Goal: Information Seeking & Learning: Find specific fact

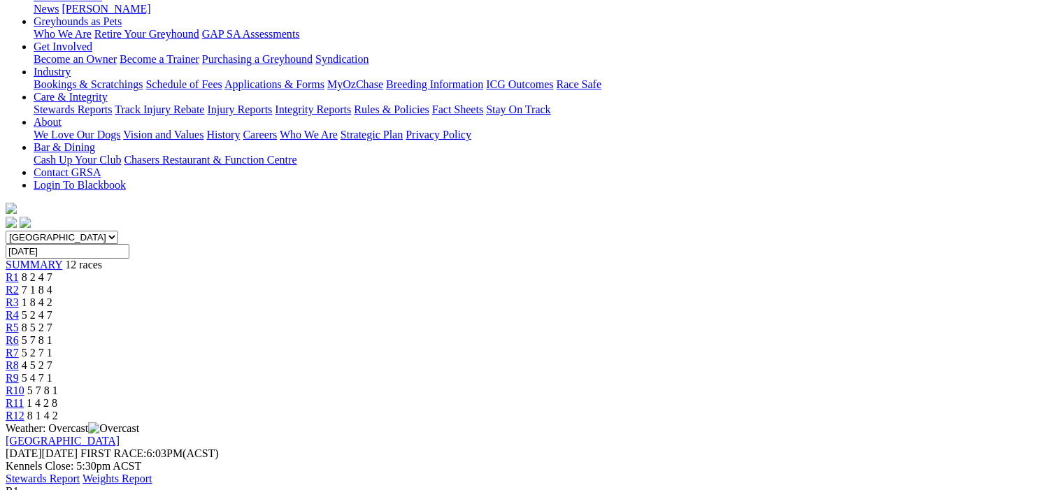
scroll to position [140, 0]
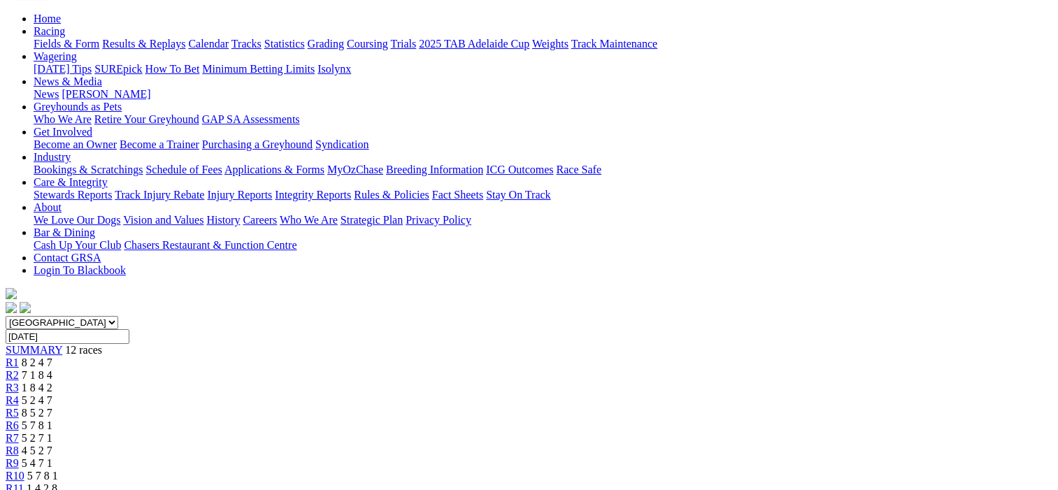
click at [19, 369] on span "R2" at bounding box center [12, 375] width 13 height 12
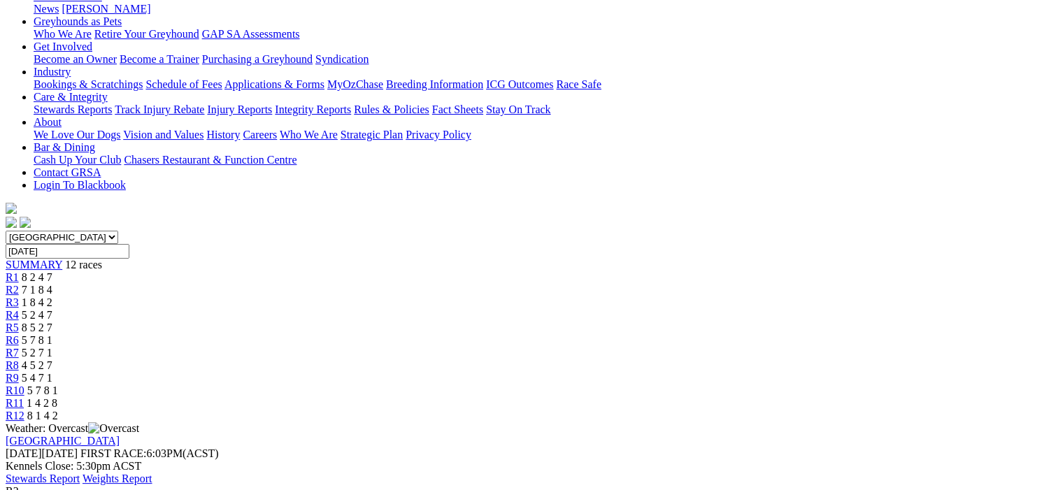
scroll to position [70, 0]
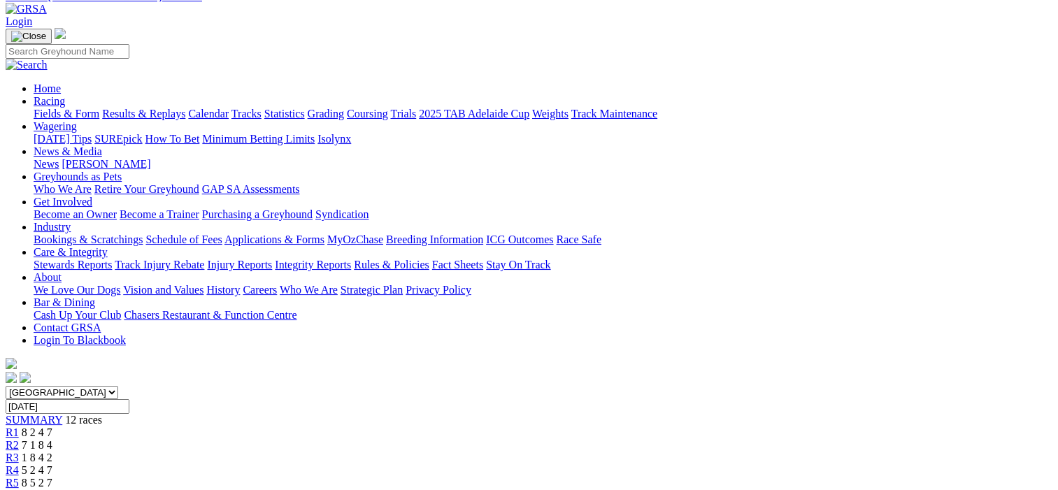
click at [19, 452] on span "R3" at bounding box center [12, 458] width 13 height 12
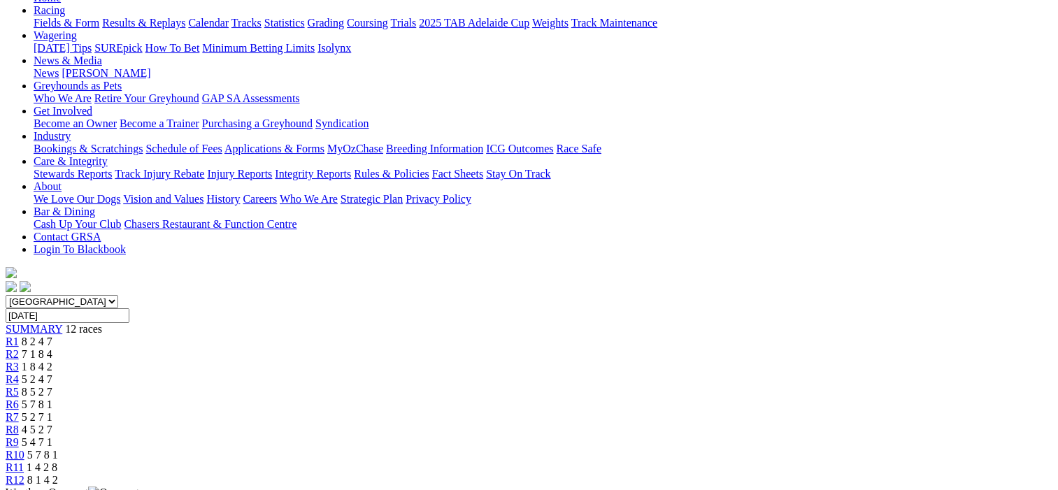
scroll to position [140, 0]
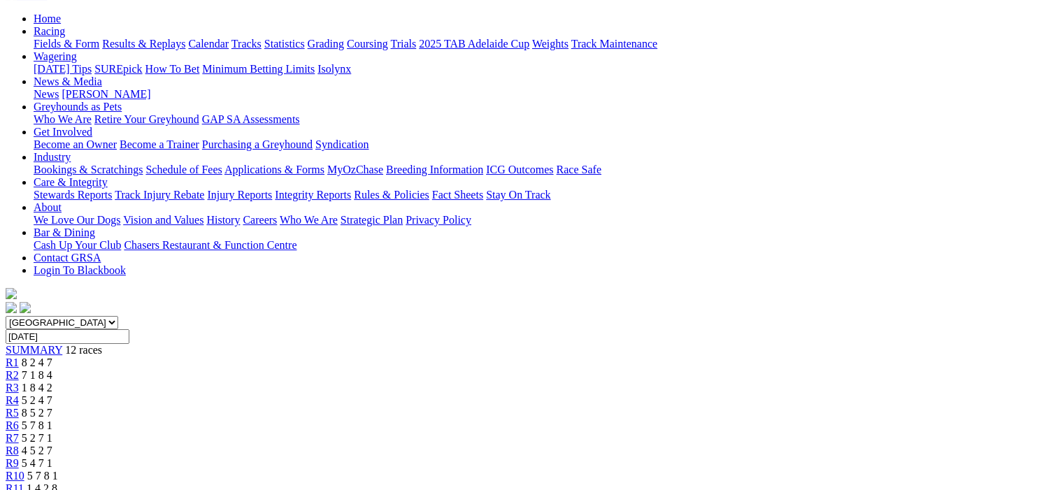
click at [19, 394] on span "R4" at bounding box center [12, 400] width 13 height 12
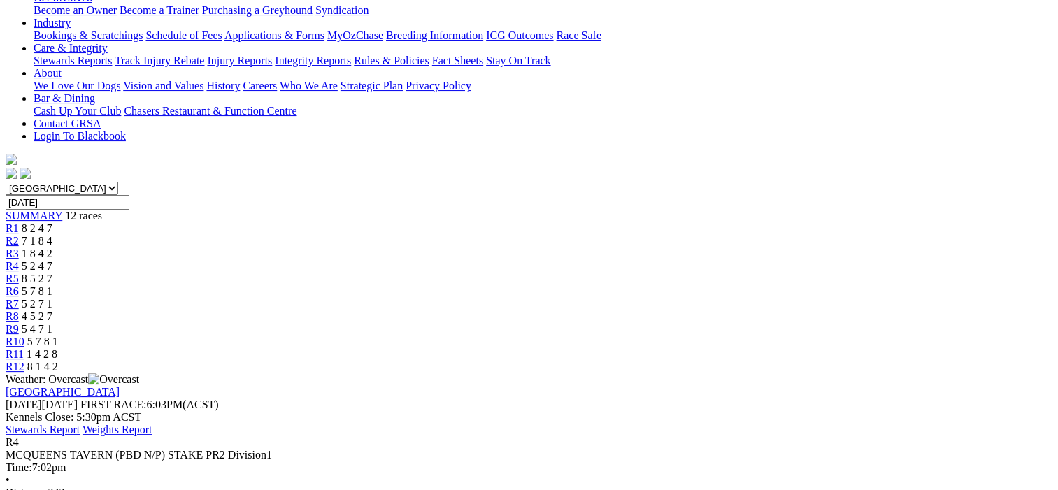
scroll to position [210, 0]
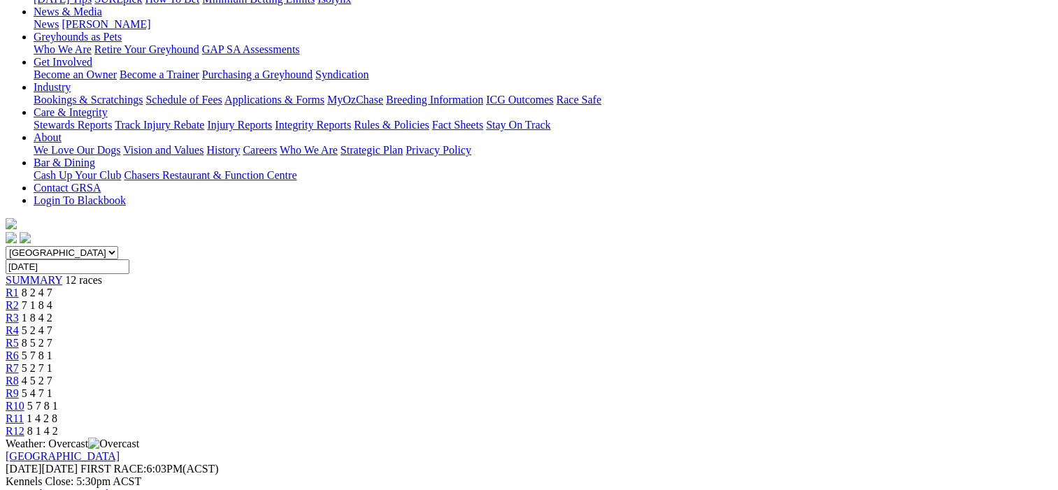
click at [19, 337] on span "R5" at bounding box center [12, 343] width 13 height 12
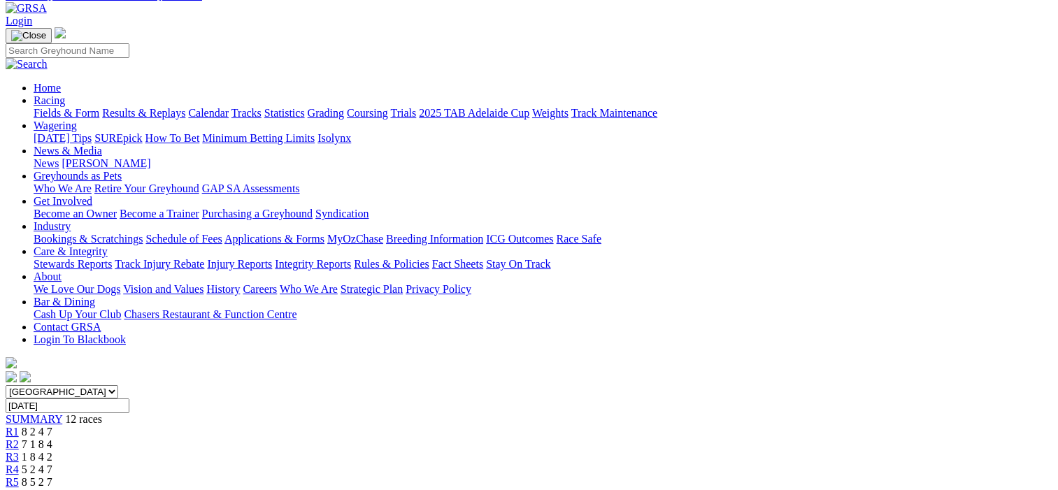
scroll to position [70, 0]
click at [19, 490] on span "R6" at bounding box center [12, 496] width 13 height 12
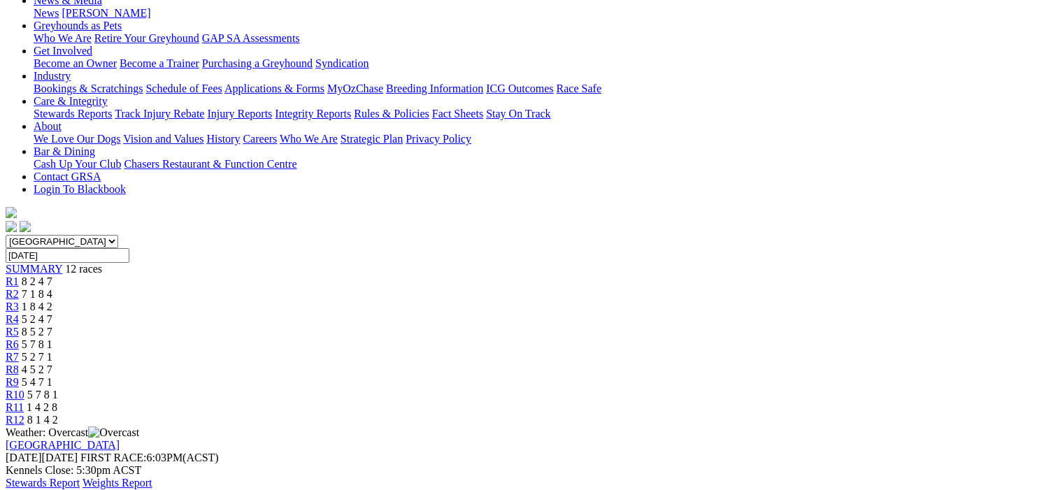
scroll to position [140, 0]
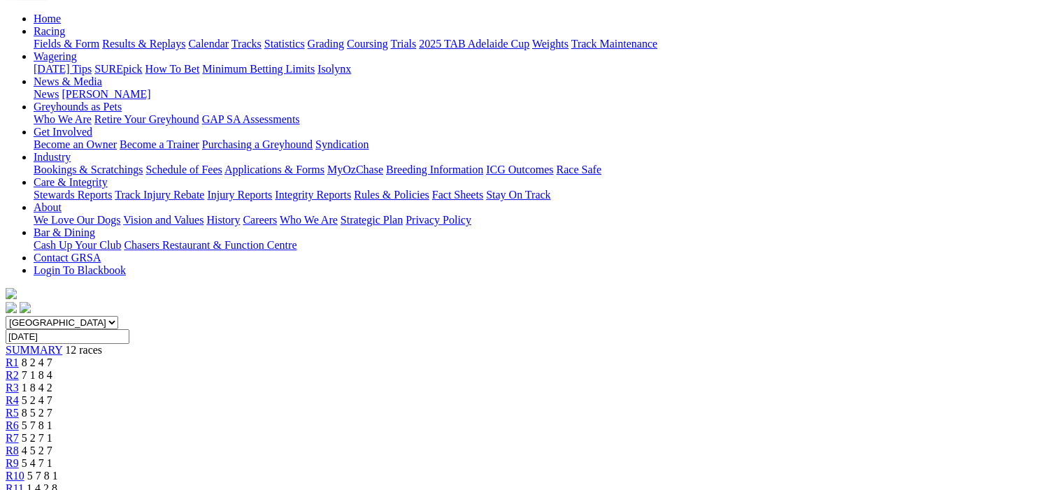
click at [19, 432] on span "R7" at bounding box center [12, 438] width 13 height 12
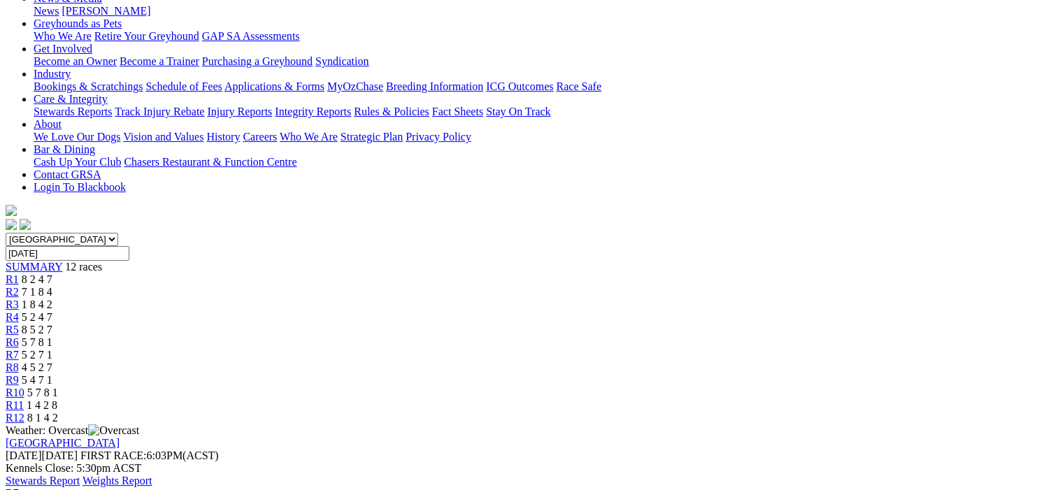
scroll to position [140, 0]
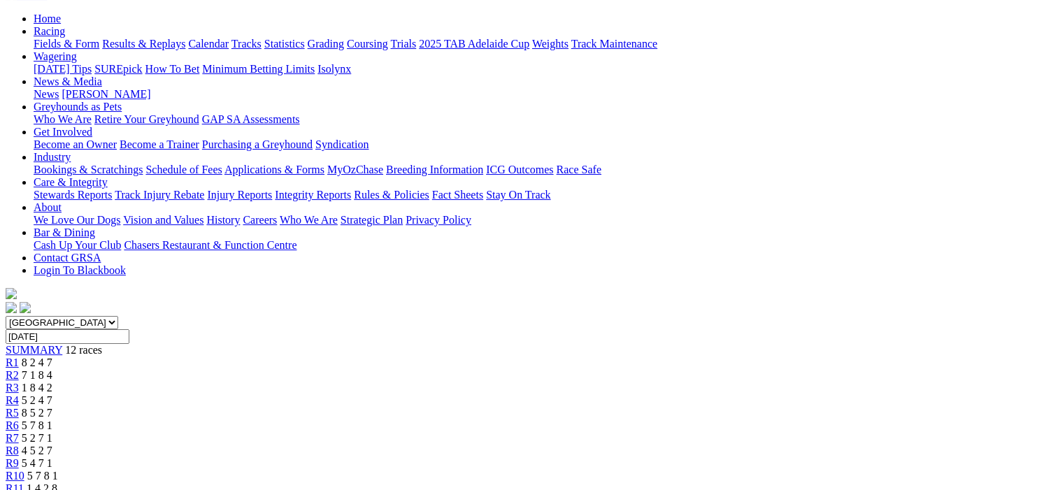
click at [19, 445] on span "R8" at bounding box center [12, 451] width 13 height 12
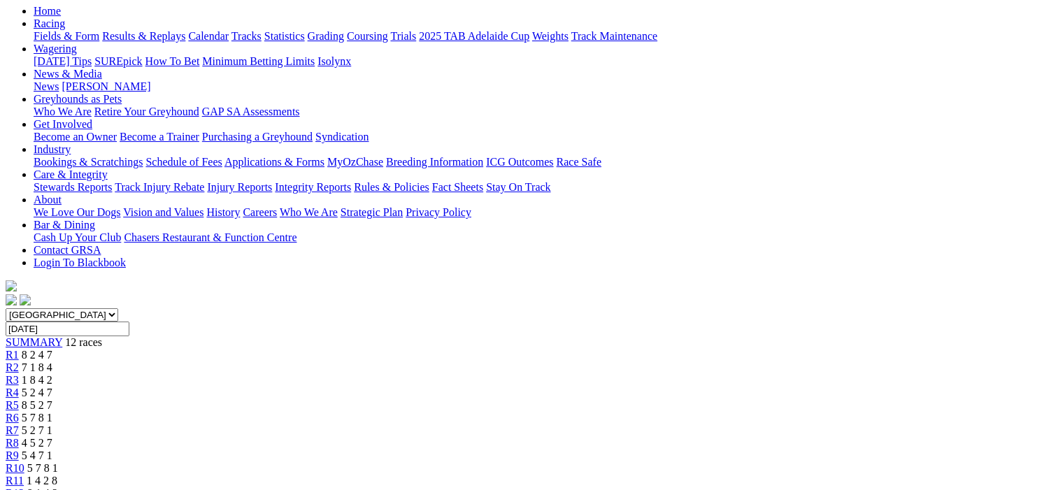
scroll to position [140, 0]
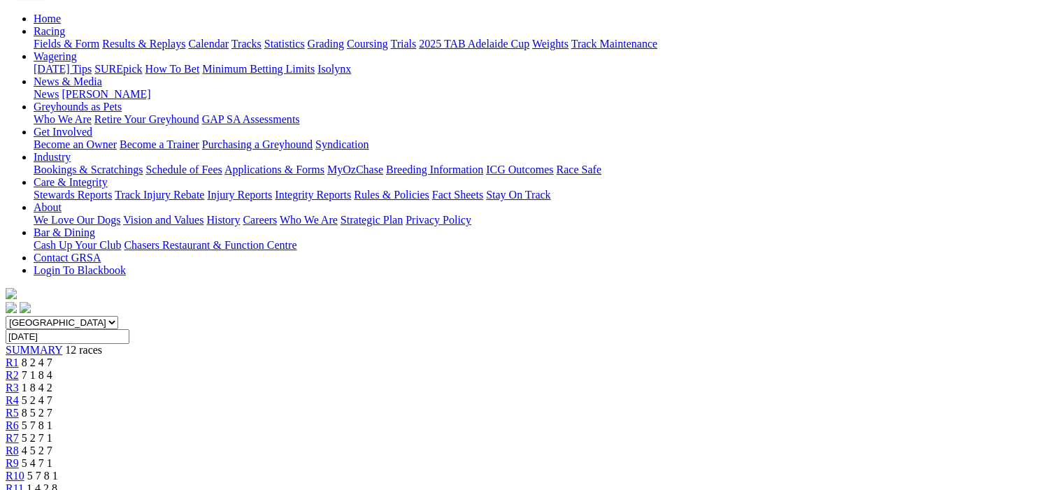
click at [19, 457] on span "R9" at bounding box center [12, 463] width 13 height 12
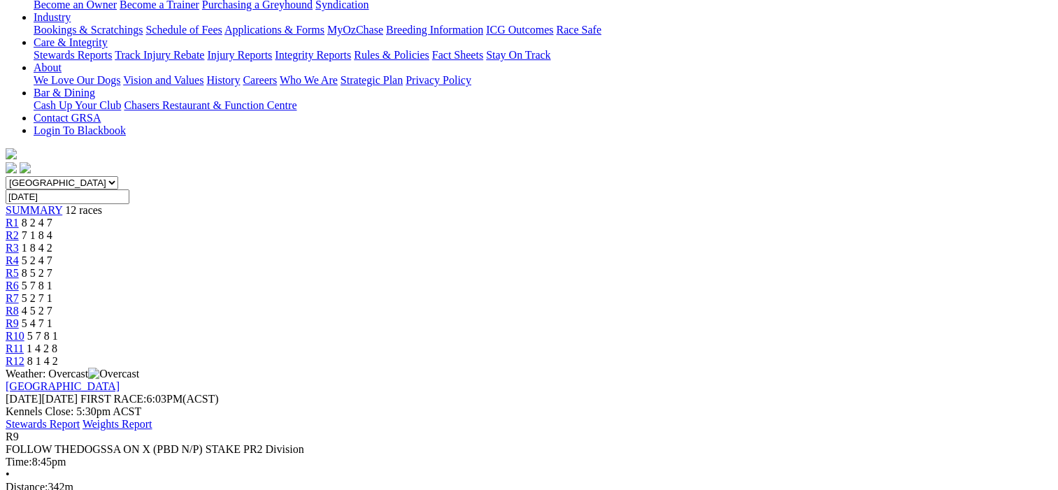
scroll to position [70, 0]
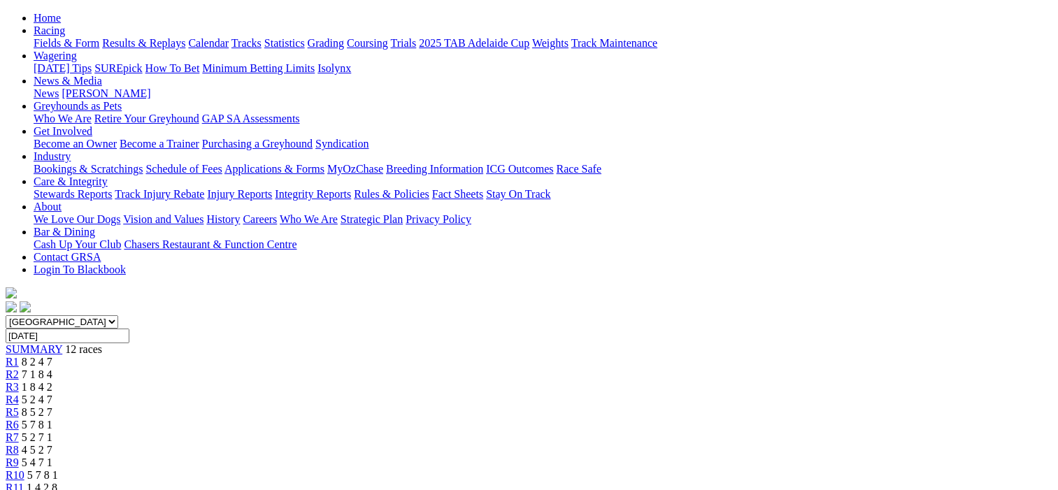
scroll to position [140, 0]
click at [24, 483] on span "R11" at bounding box center [15, 489] width 18 height 12
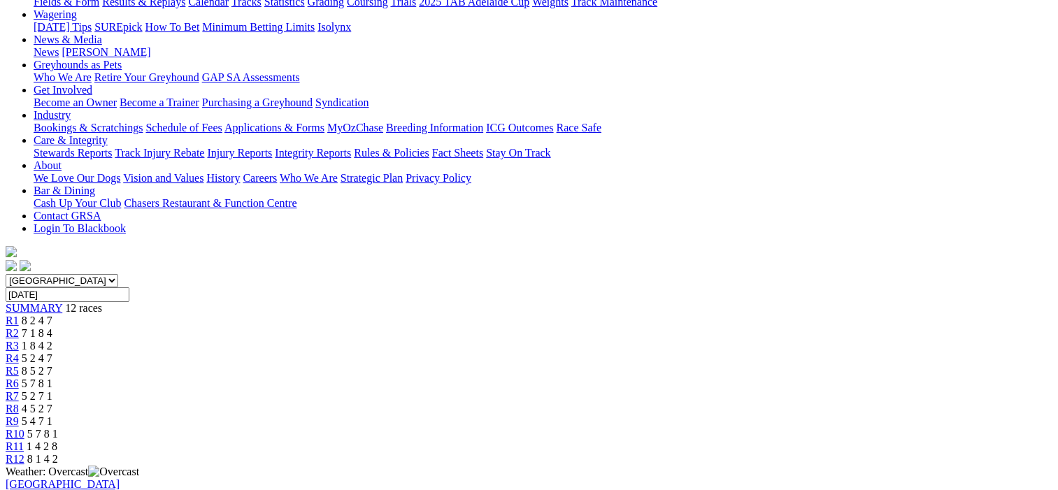
scroll to position [70, 0]
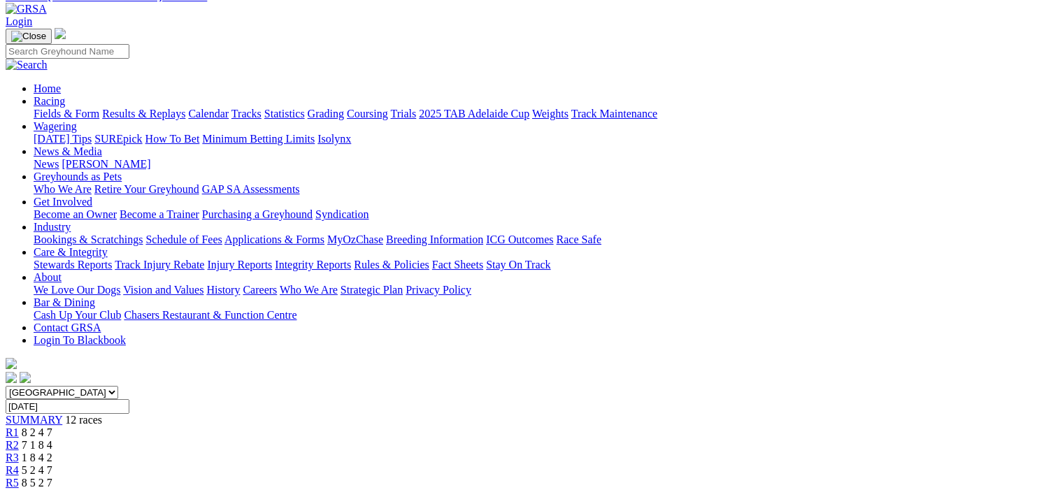
click at [185, 108] on link "Results & Replays" at bounding box center [143, 114] width 83 height 12
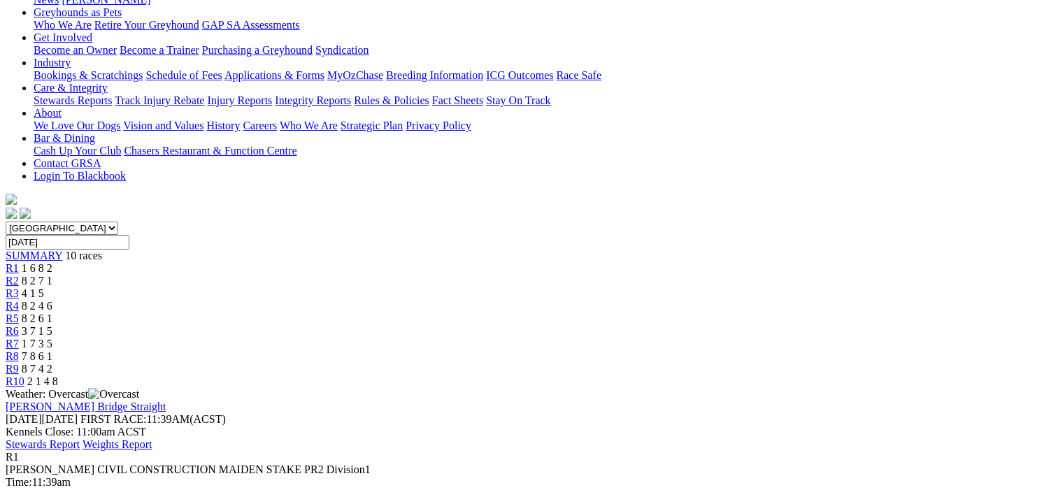
scroll to position [210, 0]
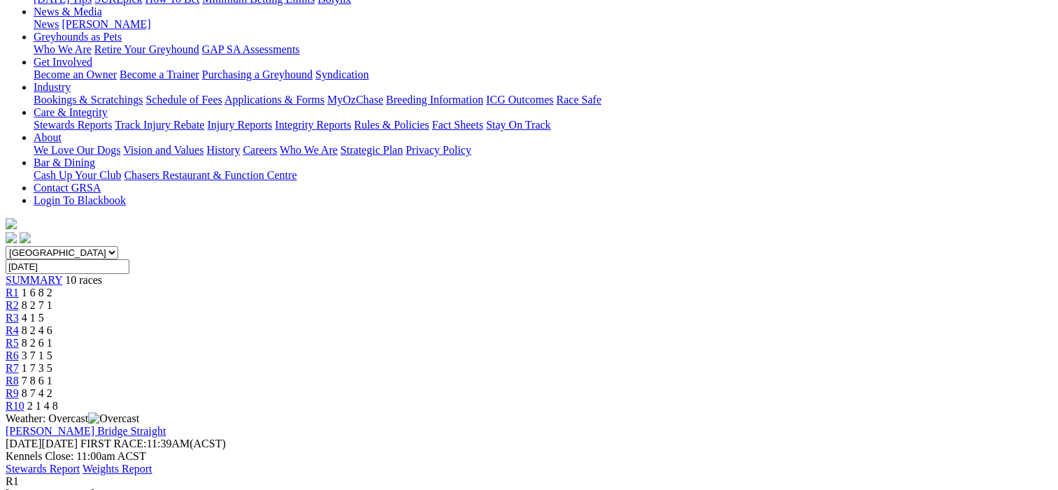
click at [19, 299] on span "R2" at bounding box center [12, 305] width 13 height 12
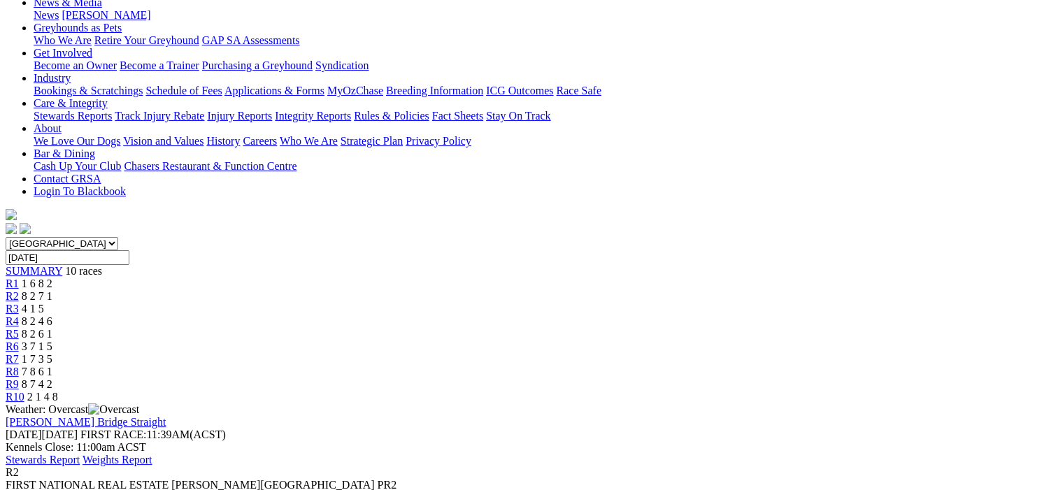
scroll to position [70, 0]
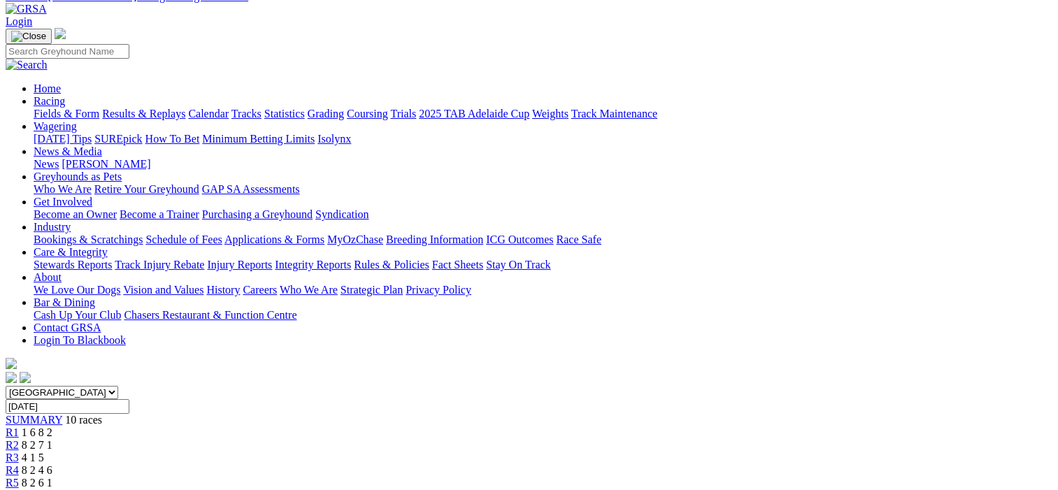
click at [19, 452] on span "R3" at bounding box center [12, 458] width 13 height 12
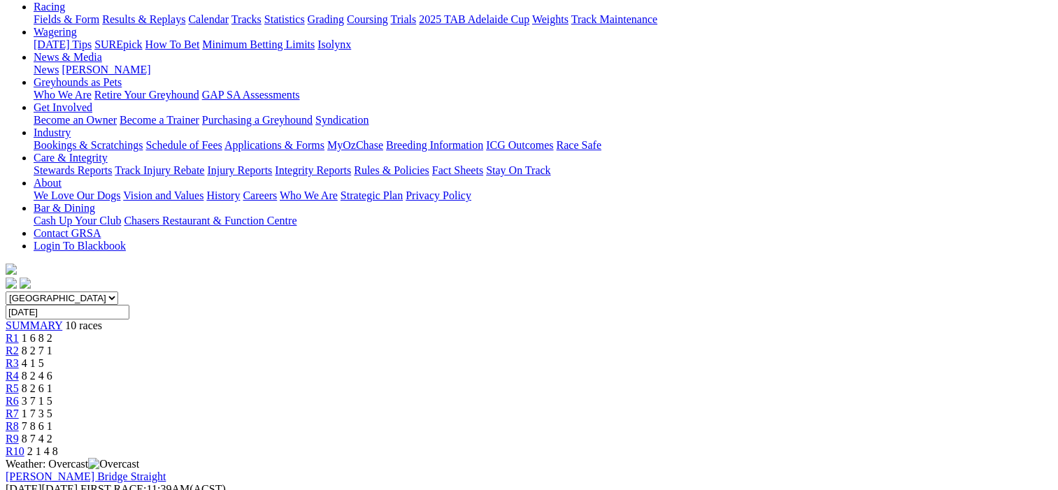
scroll to position [140, 0]
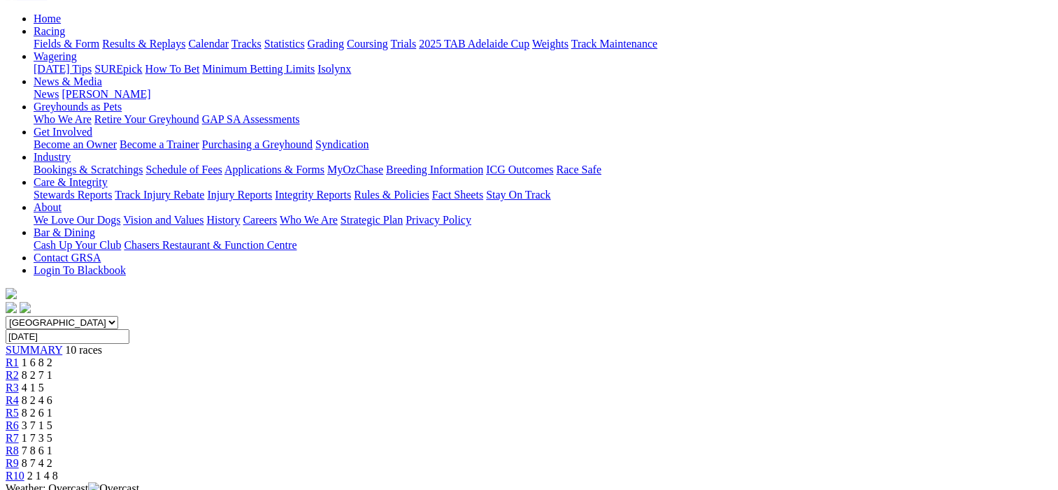
click at [19, 394] on span "R4" at bounding box center [12, 400] width 13 height 12
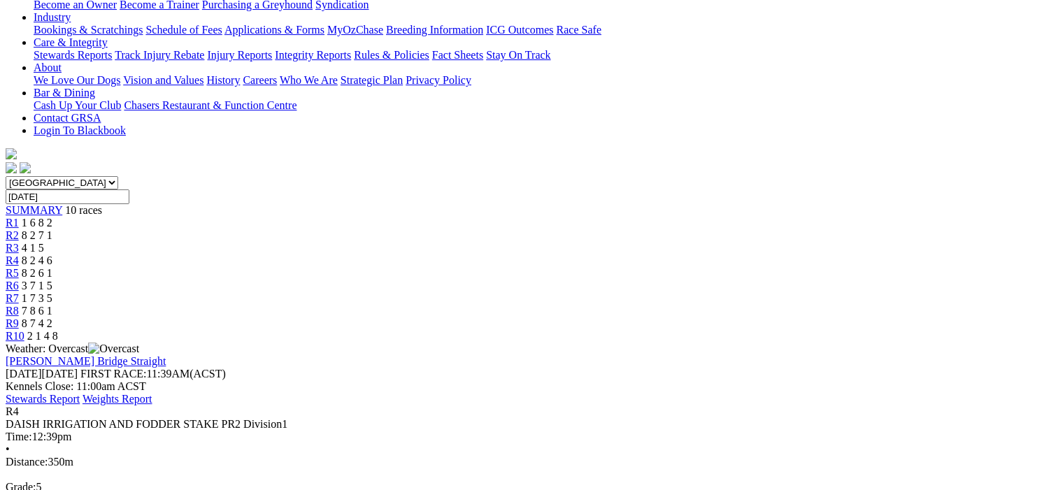
scroll to position [70, 0]
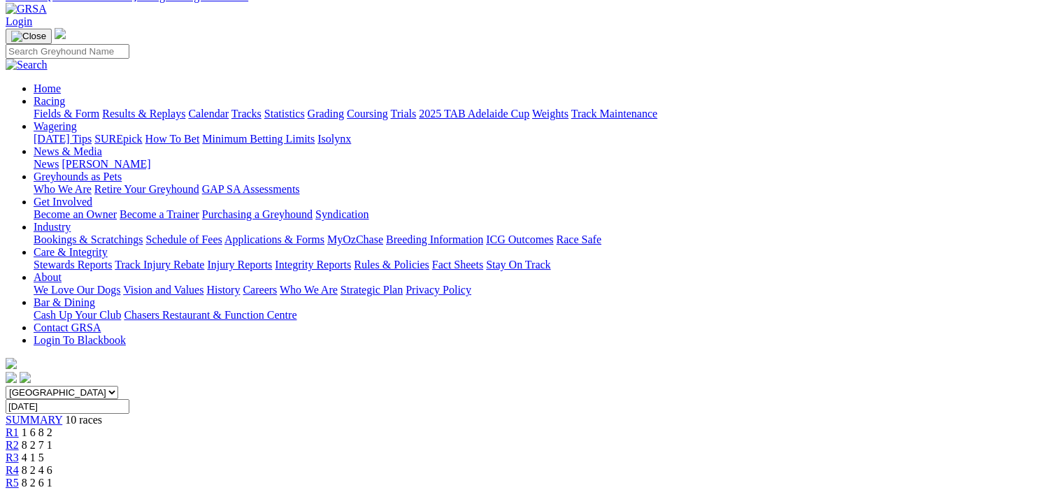
click at [19, 477] on span "R5" at bounding box center [12, 483] width 13 height 12
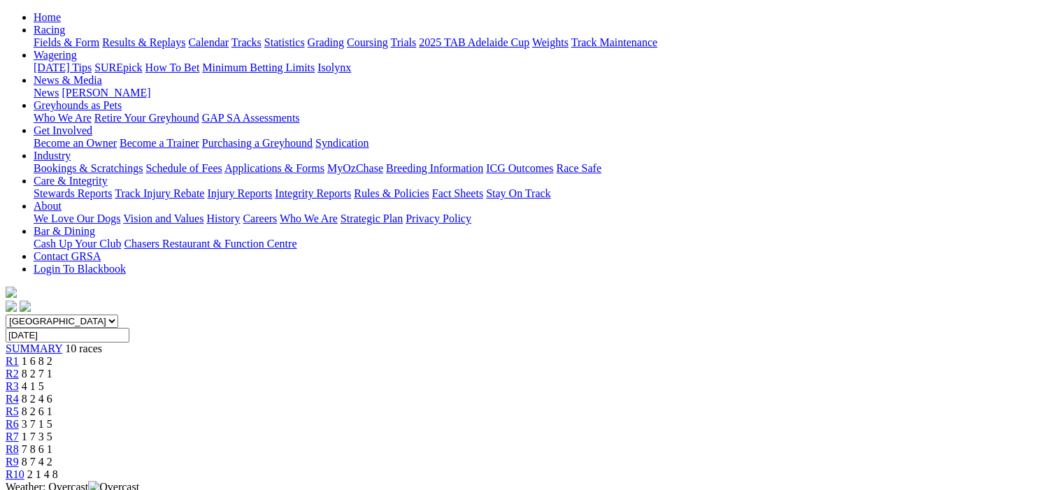
scroll to position [140, 0]
click at [19, 420] on span "R6" at bounding box center [12, 426] width 13 height 12
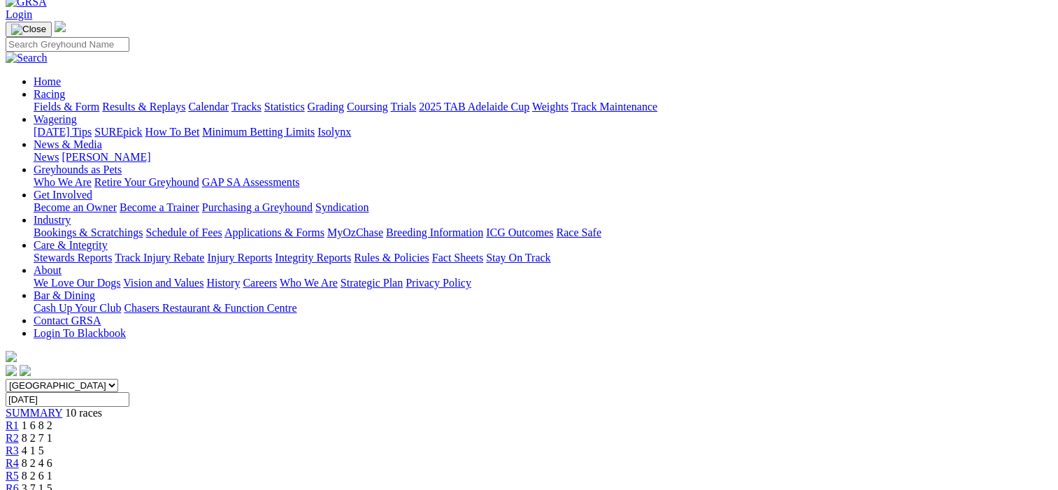
scroll to position [70, 0]
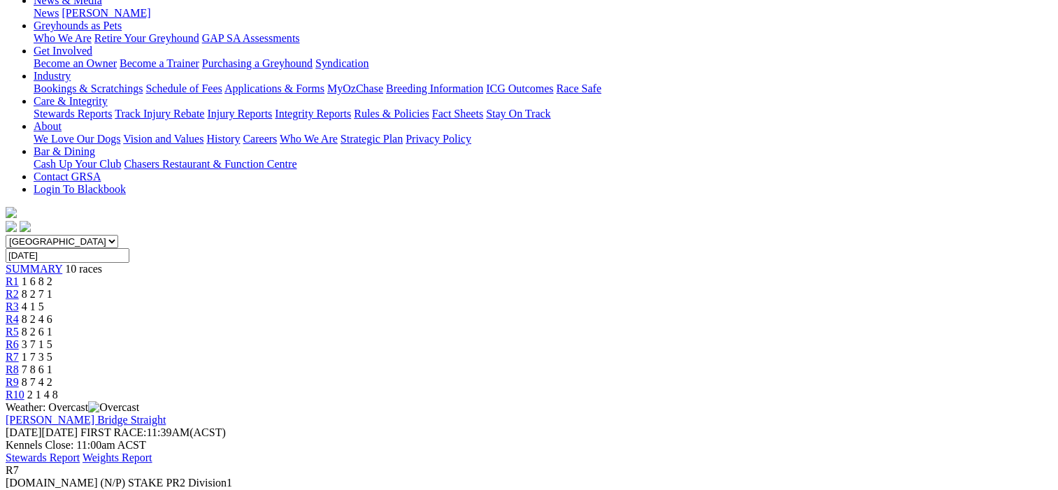
scroll to position [140, 0]
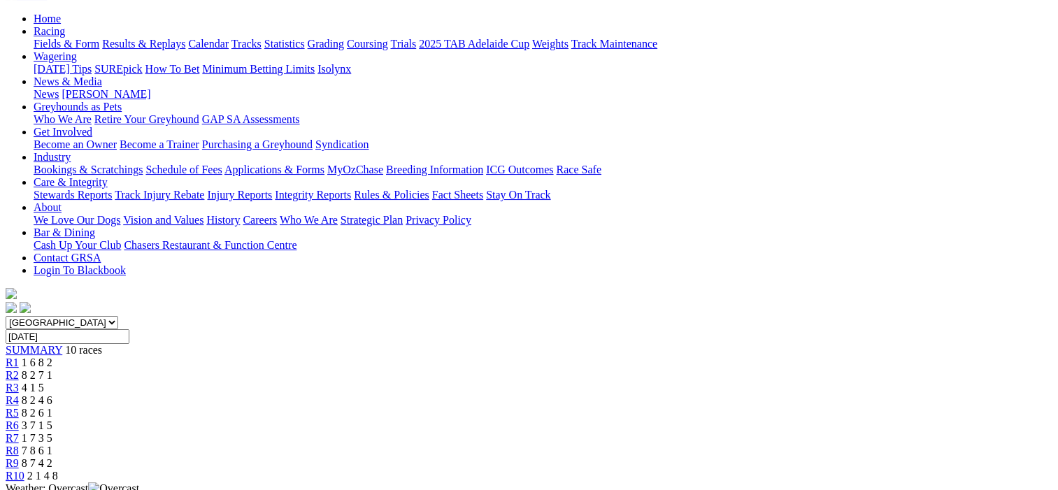
click at [19, 445] on span "R8" at bounding box center [12, 451] width 13 height 12
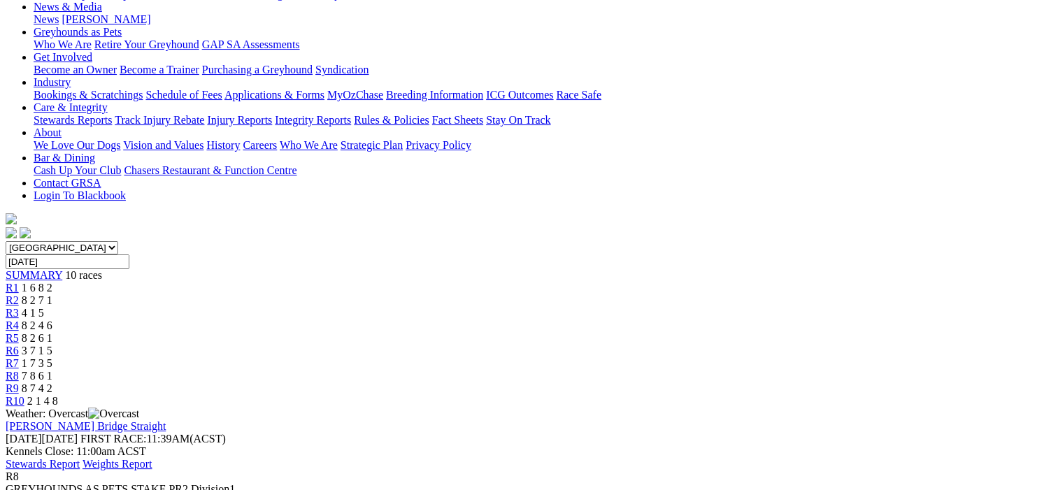
scroll to position [70, 0]
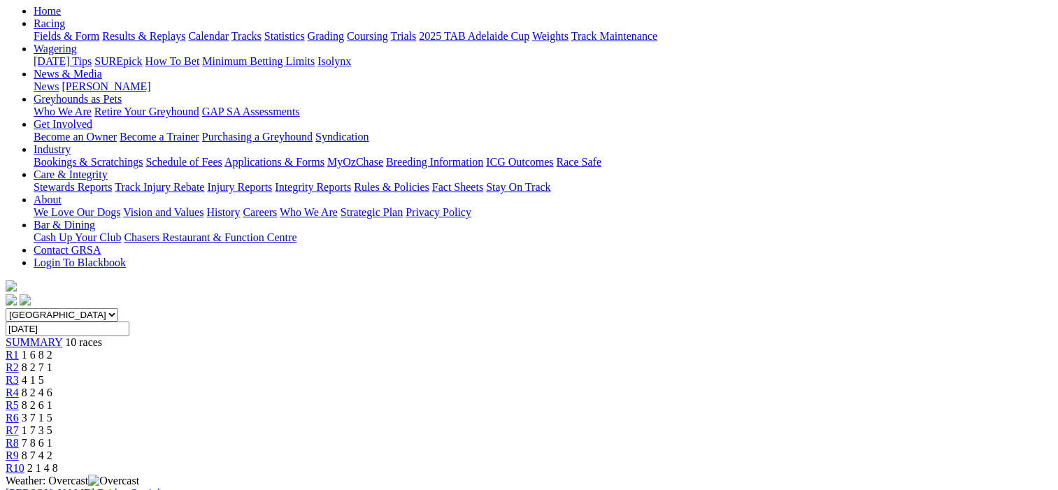
scroll to position [140, 0]
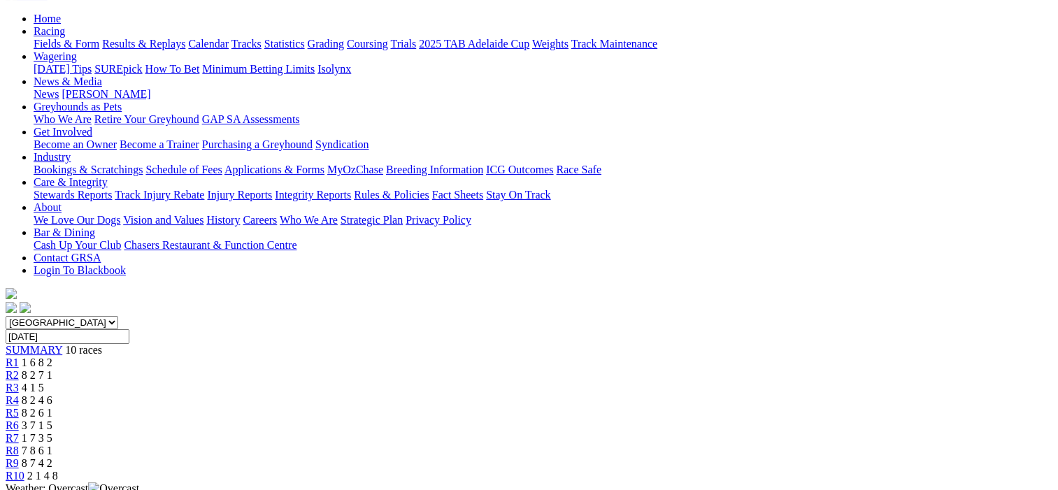
click at [24, 470] on span "R10" at bounding box center [15, 476] width 19 height 12
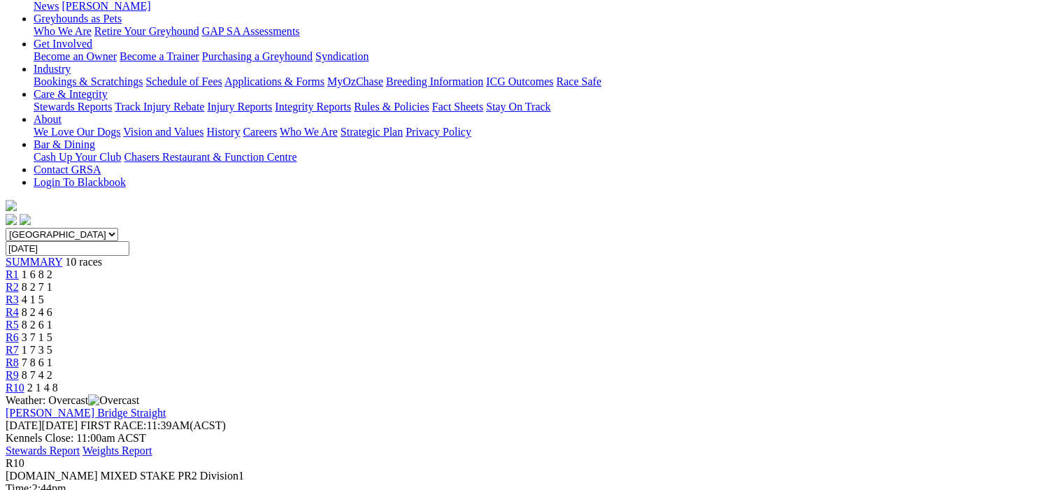
scroll to position [280, 0]
